Goal: Use online tool/utility: Utilize a website feature to perform a specific function

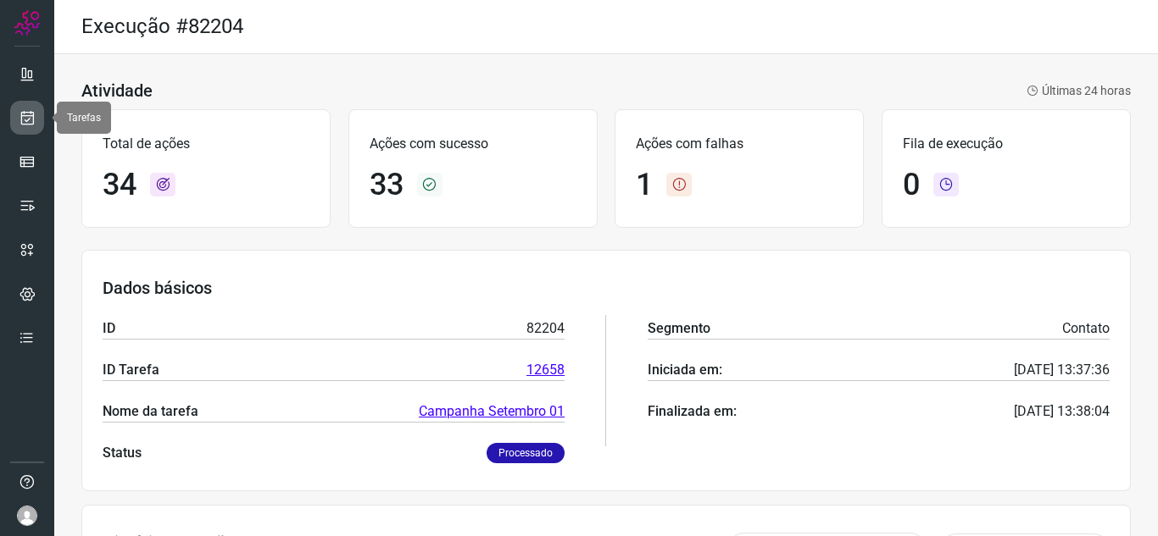
click at [31, 111] on icon at bounding box center [28, 117] width 18 height 17
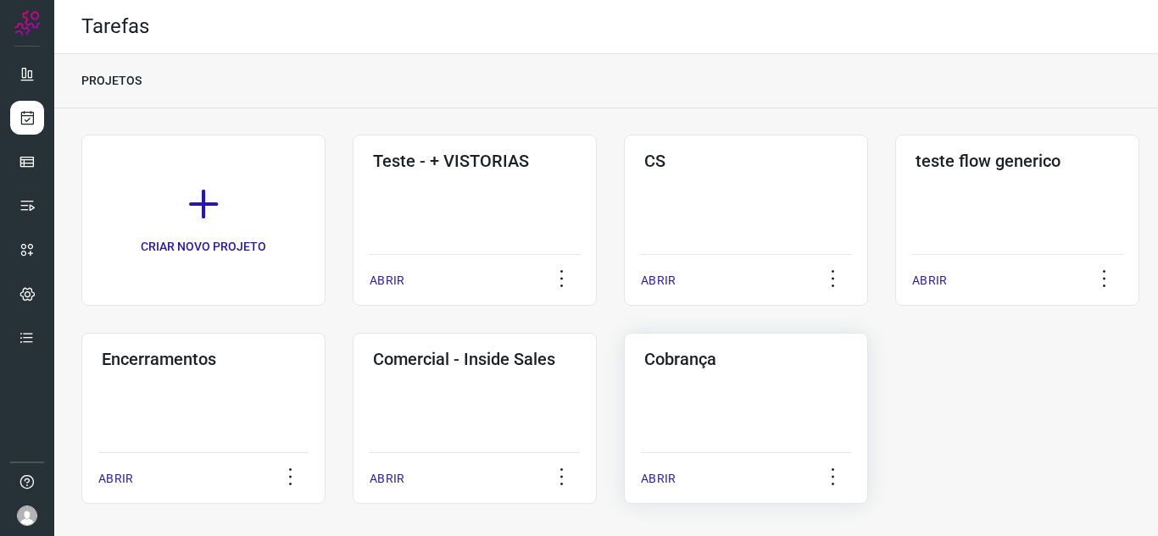
click at [713, 375] on div "Cobrança ABRIR" at bounding box center [746, 418] width 244 height 171
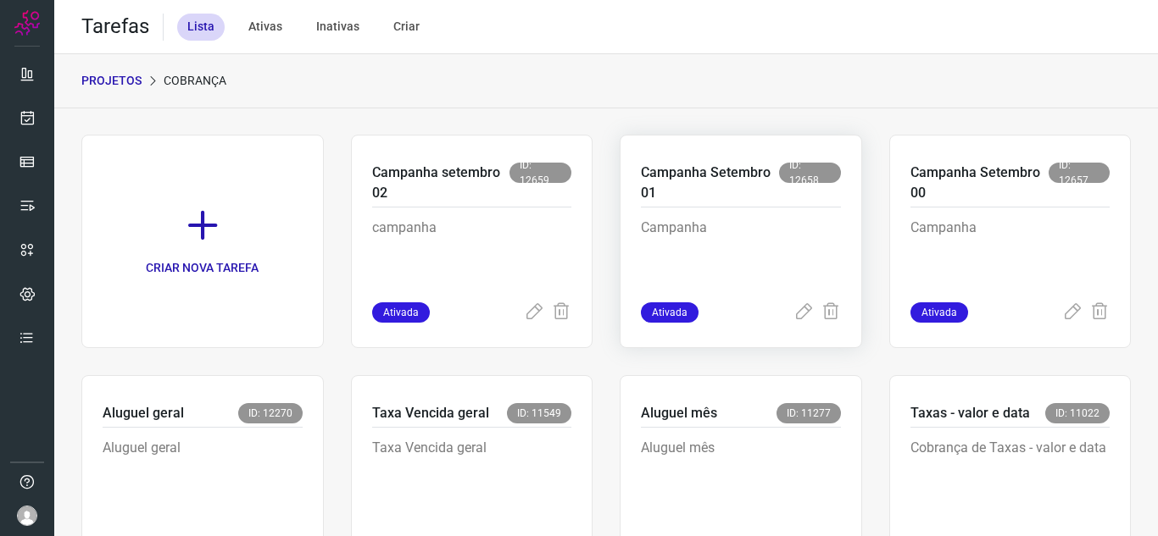
click at [758, 230] on p "Campanha" at bounding box center [741, 260] width 200 height 85
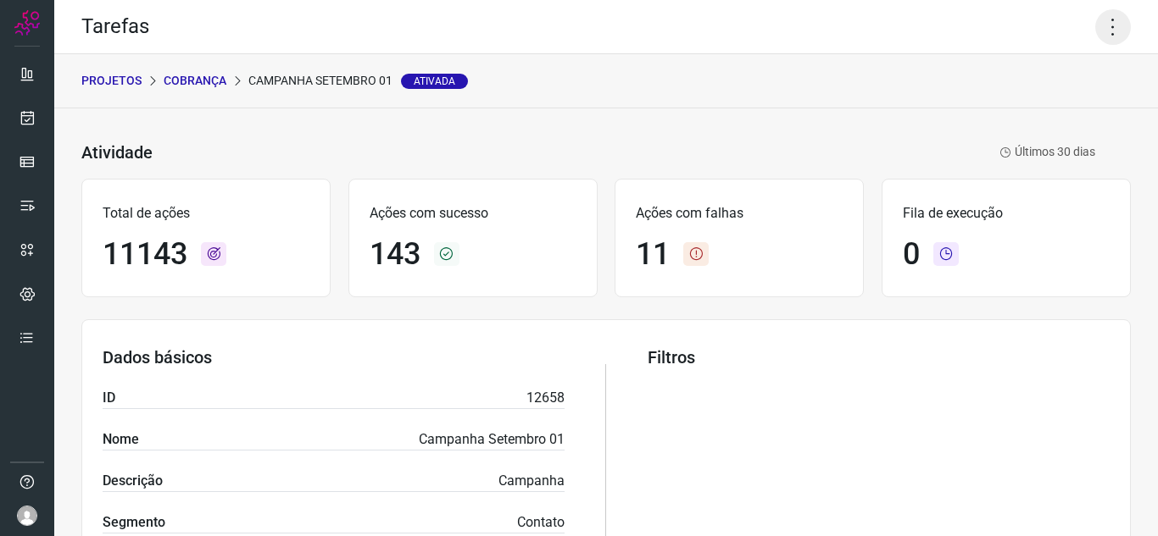
click at [1100, 33] on icon at bounding box center [1113, 27] width 36 height 36
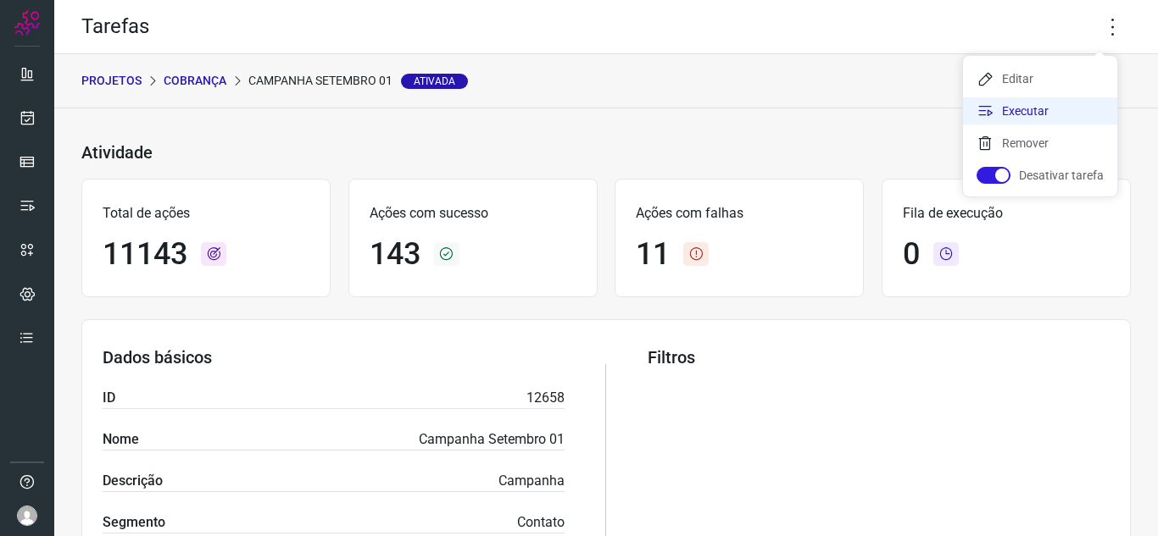
click at [1018, 119] on li "Executar" at bounding box center [1040, 110] width 154 height 27
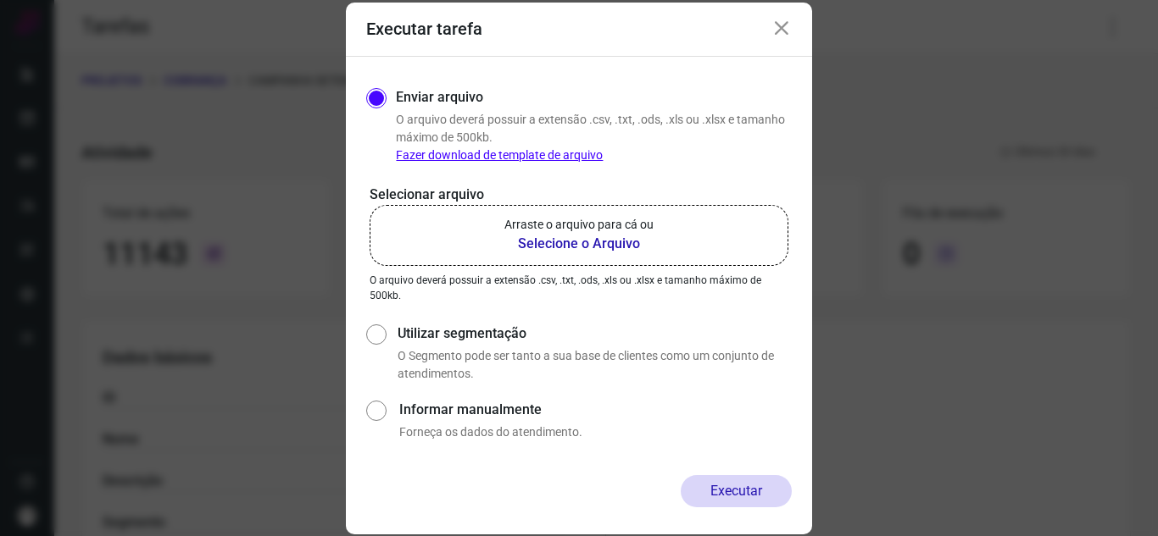
click at [610, 257] on label "Arraste o arquivo para cá ou Selecione o Arquivo" at bounding box center [578, 235] width 419 height 61
click at [0, 0] on input "Arraste o arquivo para cá ou Selecione o Arquivo" at bounding box center [0, 0] width 0 height 0
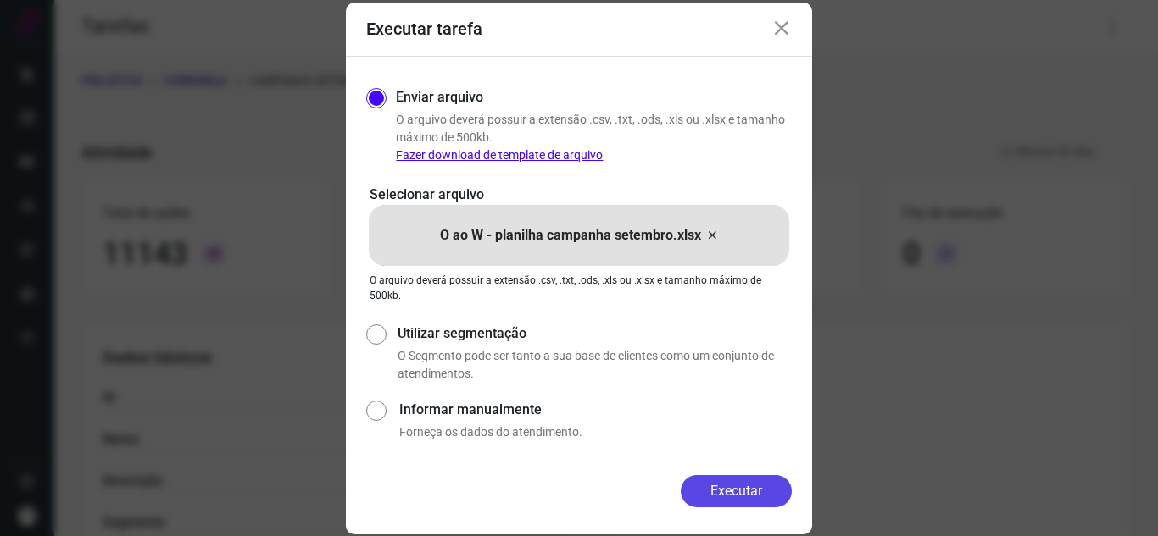
click at [716, 492] on button "Executar" at bounding box center [735, 491] width 111 height 32
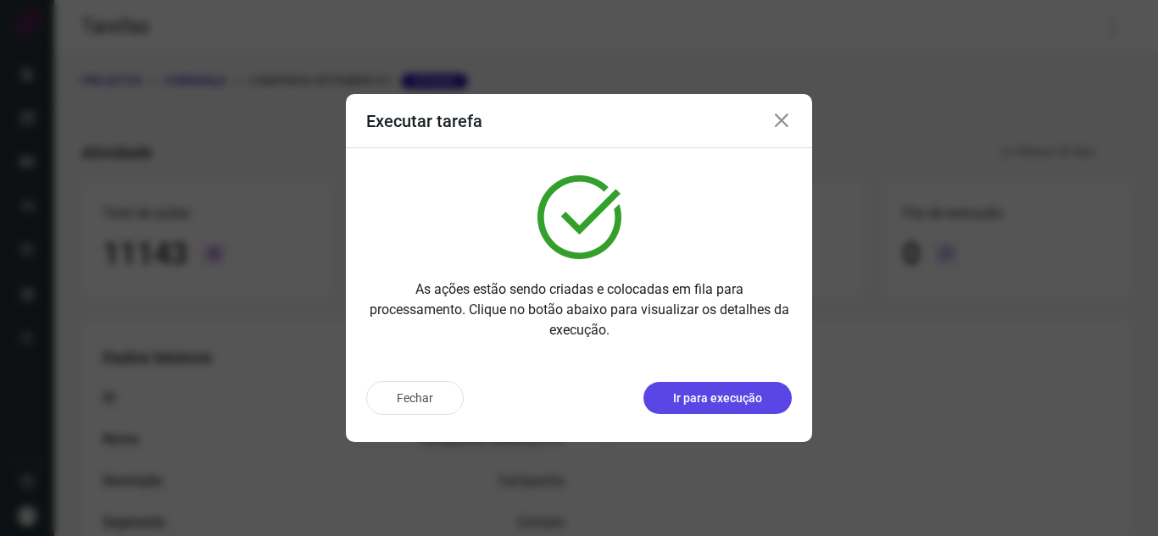
click at [756, 401] on p "Ir para execução" at bounding box center [717, 399] width 89 height 18
